Goal: Find specific page/section: Find specific page/section

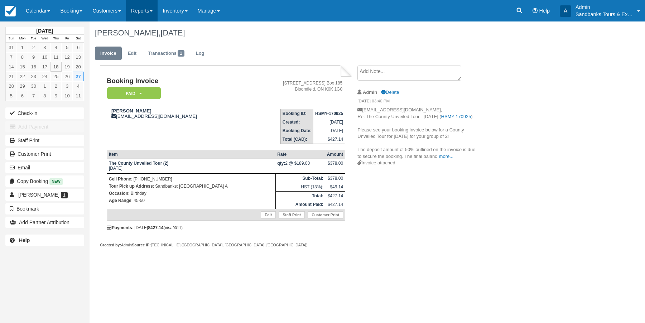
click at [151, 10] on link "Reports" at bounding box center [141, 10] width 31 height 21
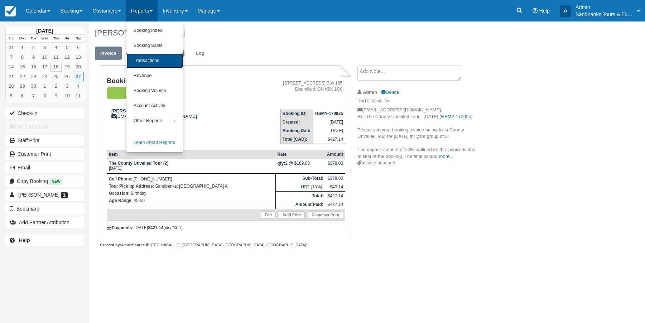
click at [152, 61] on link "Transactions" at bounding box center [154, 60] width 57 height 15
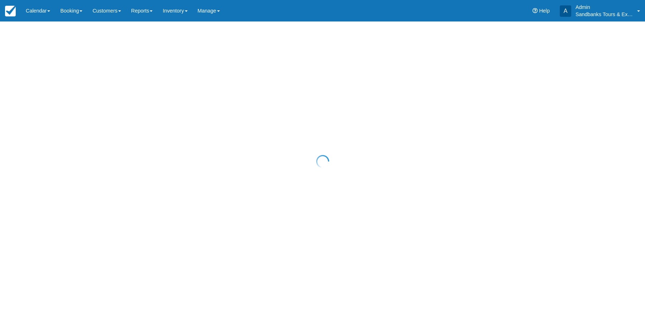
select select "10"
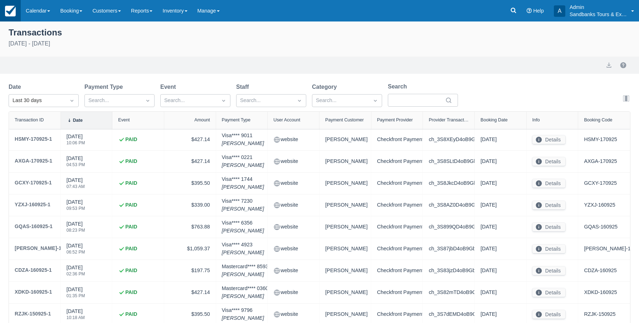
click at [12, 9] on img at bounding box center [10, 11] width 11 height 11
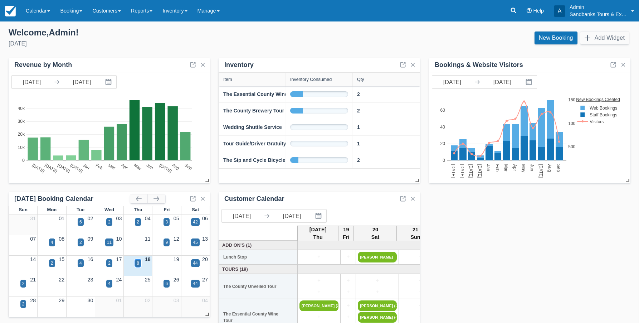
click at [139, 261] on div "8" at bounding box center [138, 263] width 6 height 8
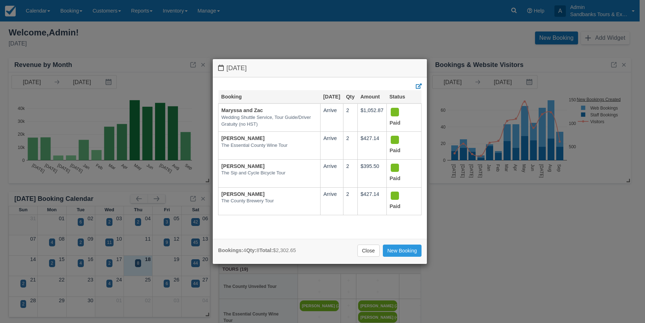
click at [271, 48] on div "Thursday September 18 2025 Booking Sept 18 Qty Amount Status Maryssa and Zac We…" at bounding box center [322, 161] width 645 height 323
